Goal: Communication & Community: Answer question/provide support

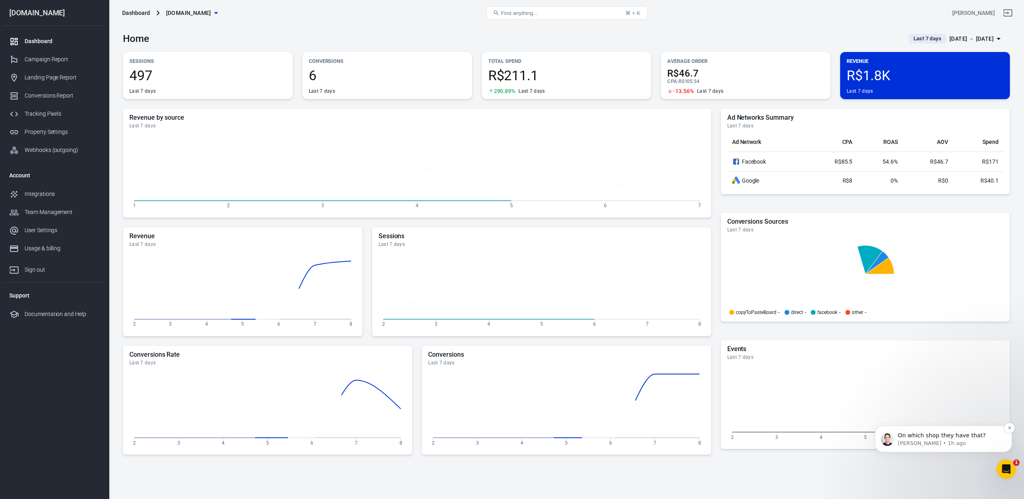
click at [767, 373] on p "[PERSON_NAME] • 1h ago" at bounding box center [950, 443] width 104 height 7
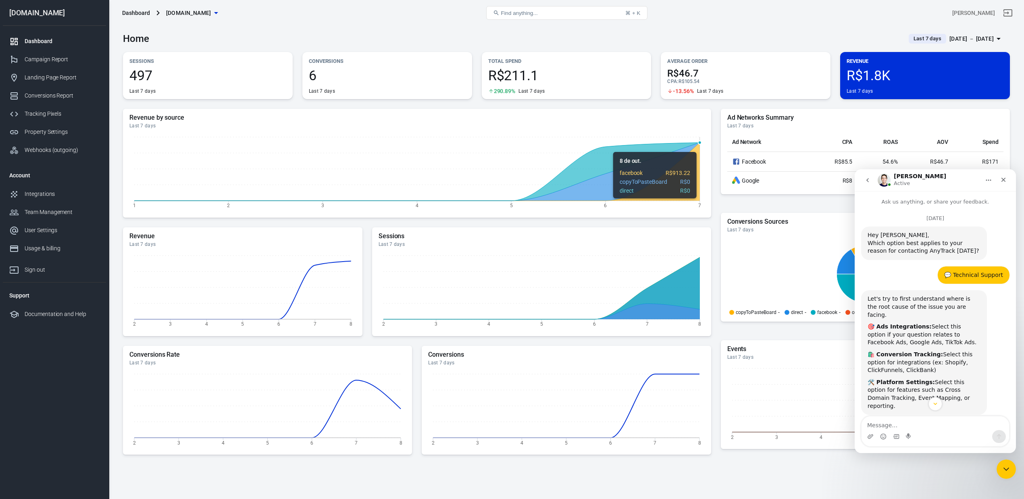
scroll to position [35, 0]
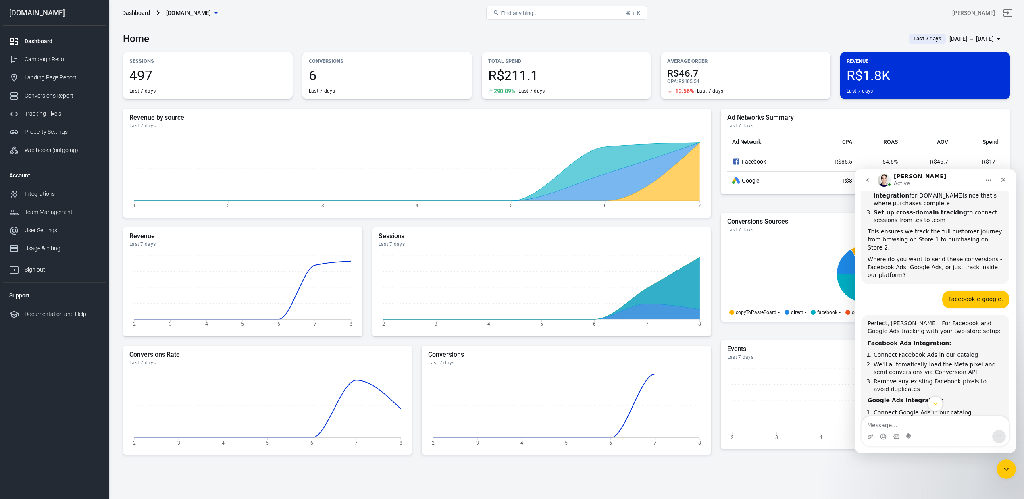
click at [767, 373] on icon "Scroll to bottom" at bounding box center [934, 403] width 7 height 7
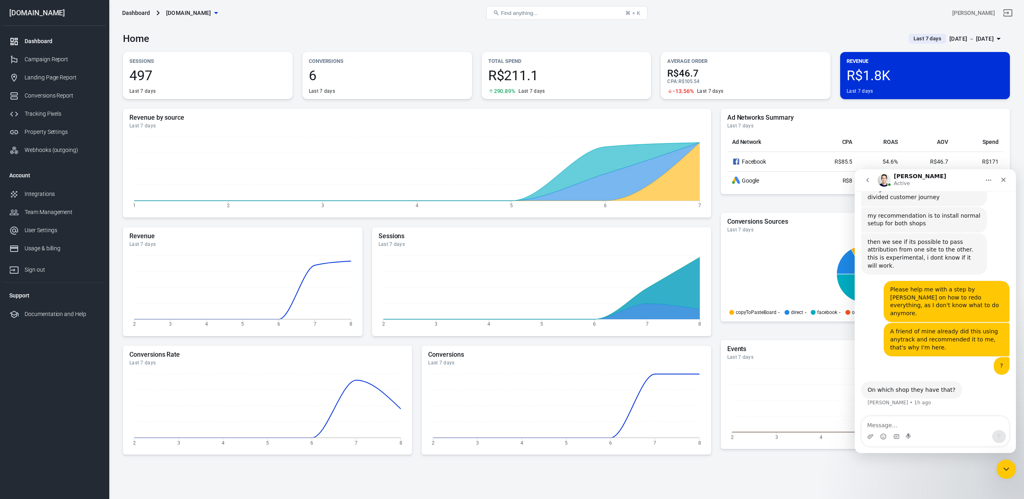
click at [767, 373] on div "On which shop they have that?" at bounding box center [911, 390] width 88 height 8
copy div "On which shop they have that?"
click at [767, 373] on textarea "Message…" at bounding box center [935, 423] width 148 height 14
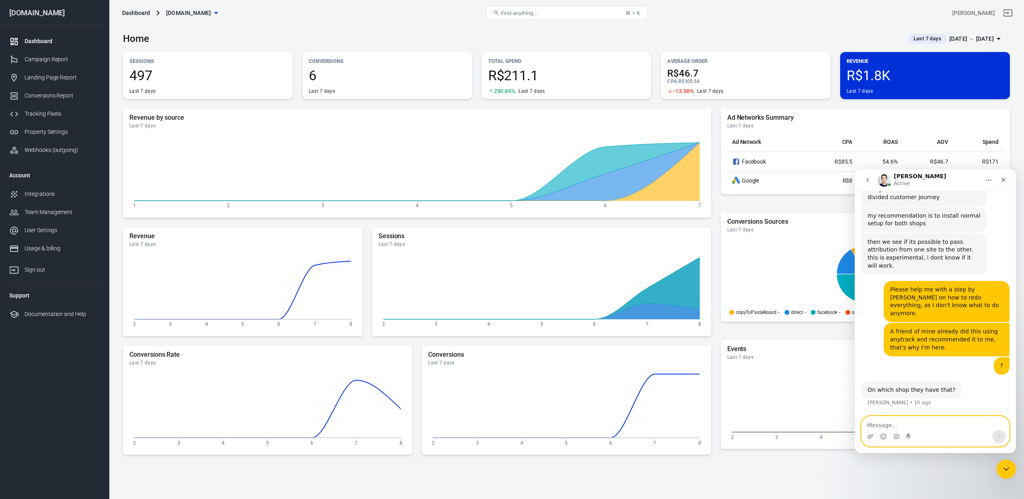
paste textarea "Woocomerce showcase store. Uses Shopify Paymet as checkout and pickup."
type textarea "Woocomerce showcase store. Uses Shopify Paymet as checkout and pickup."
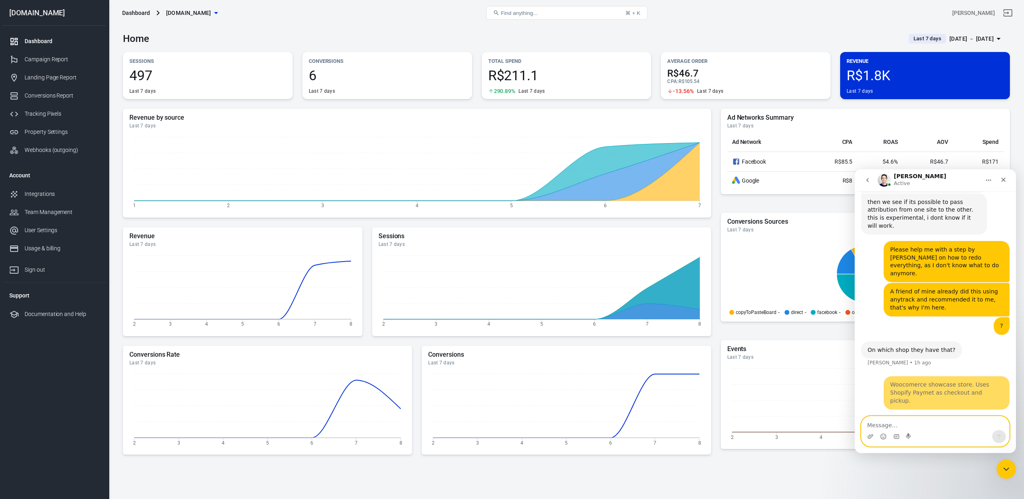
scroll to position [3977, 0]
click at [767, 373] on textarea "Message…" at bounding box center [935, 423] width 148 height 14
paste textarea "Of course he won't send it to the store, but that's how they do it."
type textarea "Of course he won't send it to the store, but that's how they do it."
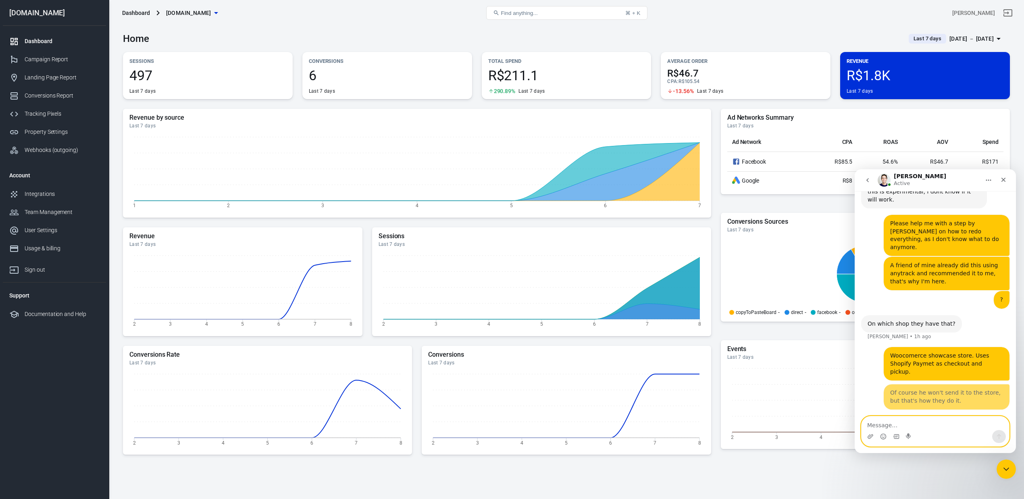
scroll to position [4003, 0]
